Goal: Information Seeking & Learning: Learn about a topic

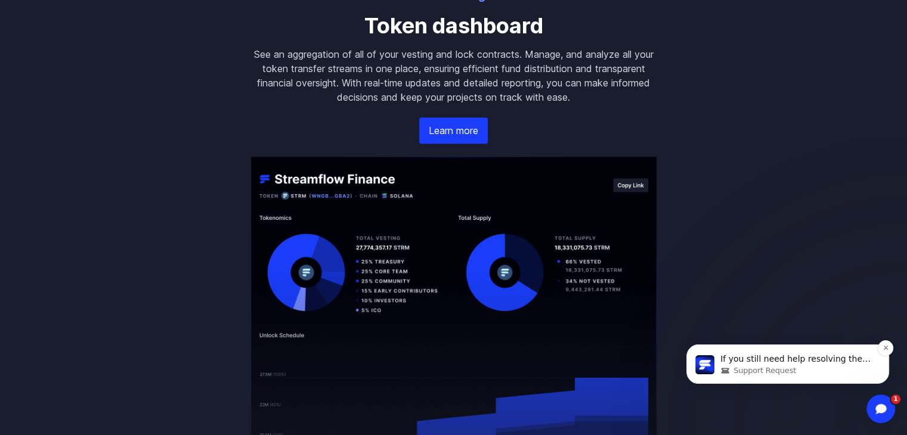
click at [749, 356] on p "If you still need help resolving the claim error or have more questions about T…" at bounding box center [797, 360] width 154 height 12
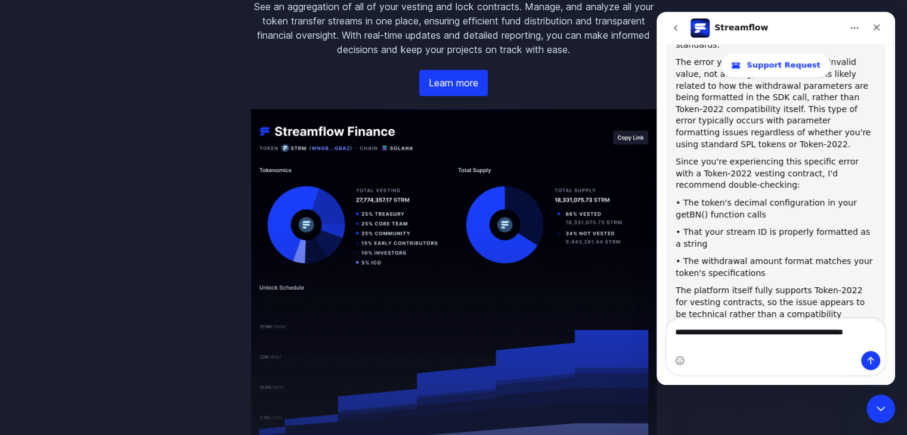
scroll to position [1738, 0]
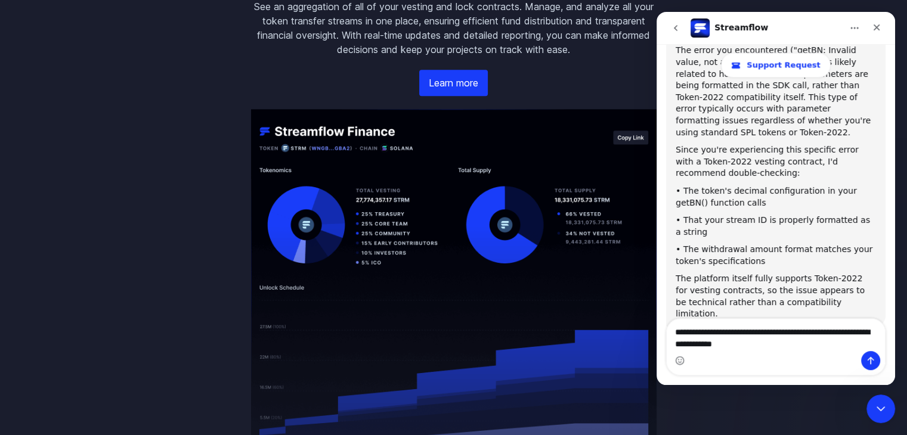
type textarea "**********"
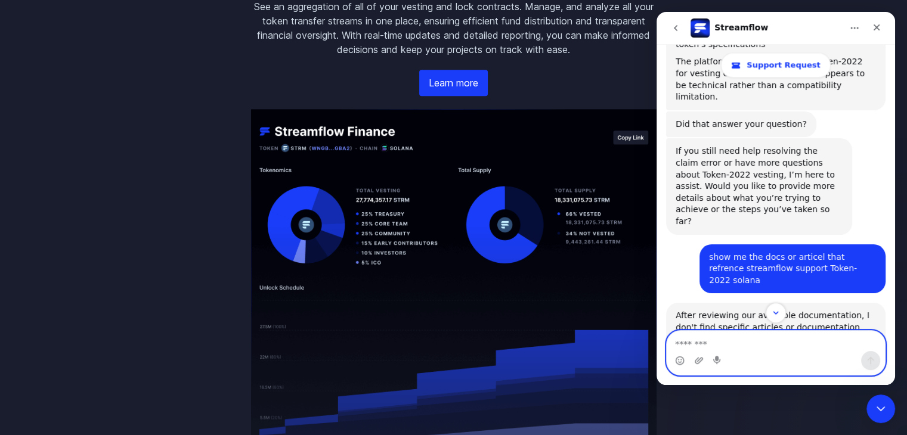
scroll to position [1938, 0]
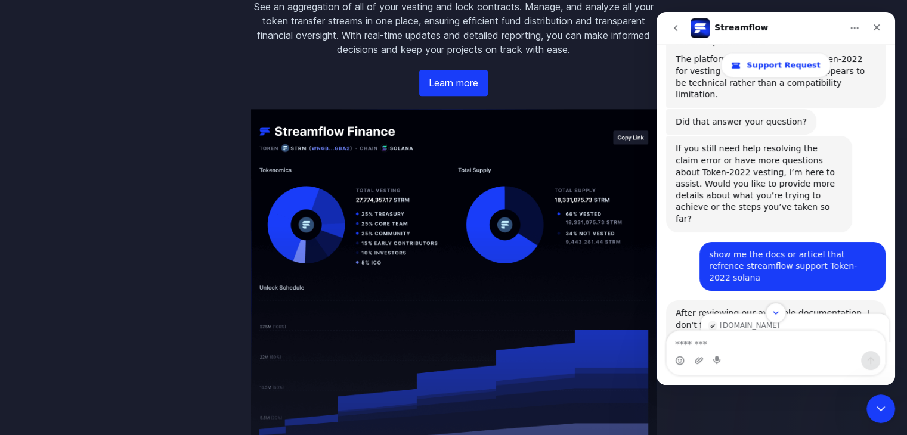
click at [794, 380] on link "Source reference 128762412:" at bounding box center [790, 385] width 10 height 10
click at [799, 334] on div "Which networks are supported for token distribution | Streamflow Documentation …" at bounding box center [795, 345] width 174 height 23
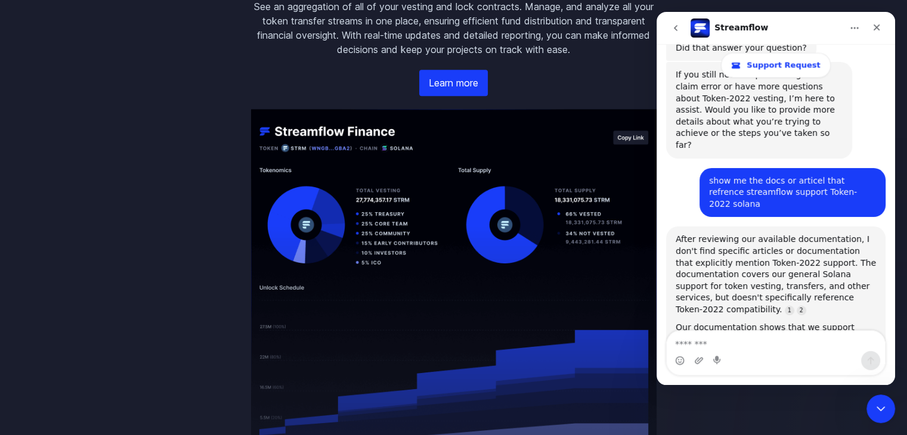
scroll to position [2013, 0]
